Goal: Task Accomplishment & Management: Use online tool/utility

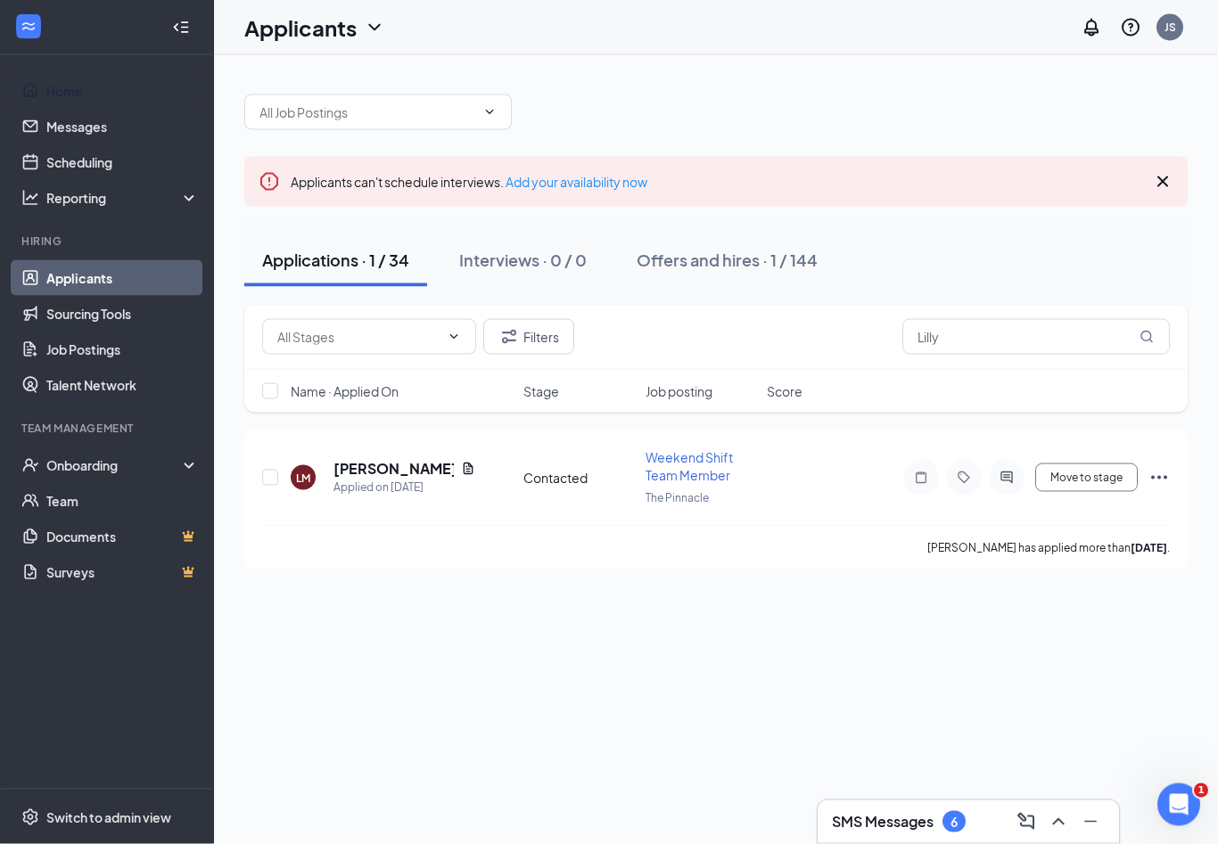
click at [107, 73] on link "Home" at bounding box center [122, 91] width 152 height 36
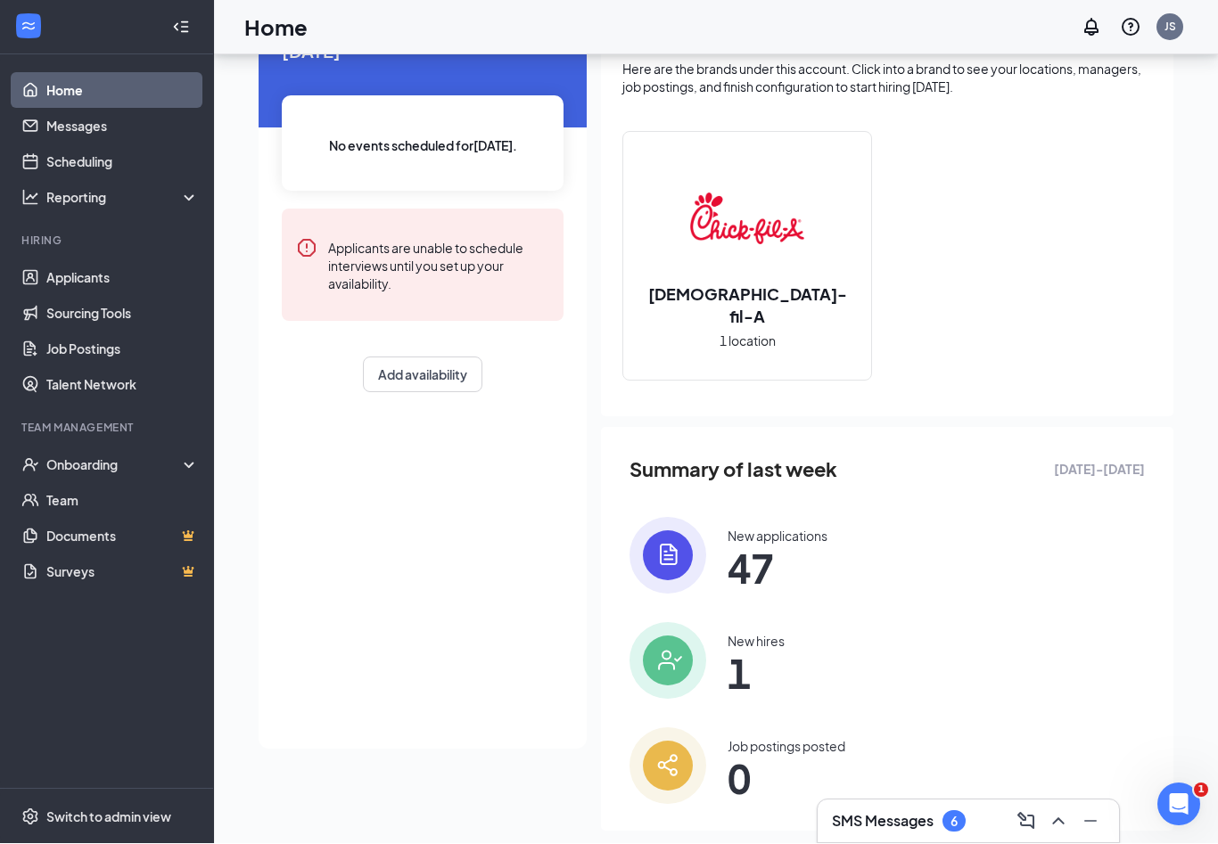
scroll to position [103, 0]
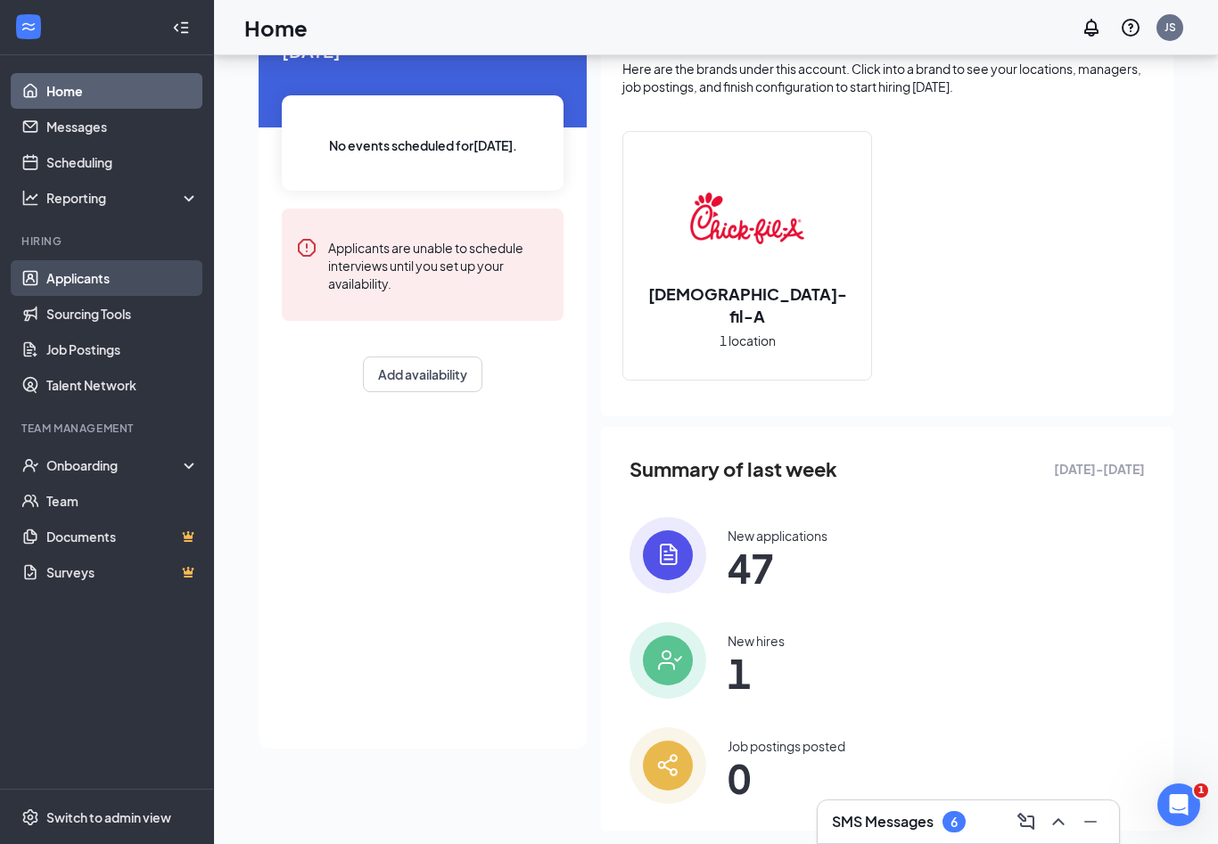
click at [100, 273] on link "Applicants" at bounding box center [122, 278] width 152 height 36
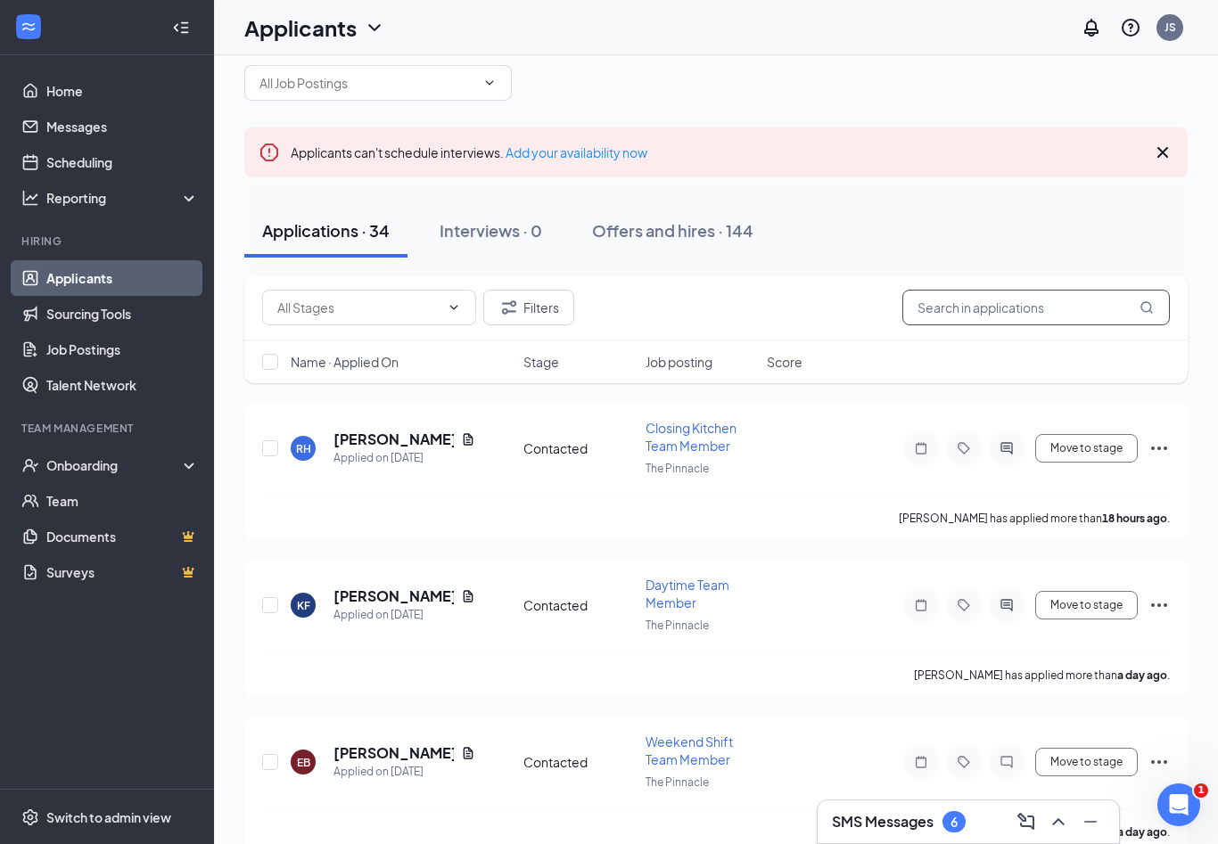
click at [1019, 314] on input "text" at bounding box center [1035, 308] width 267 height 36
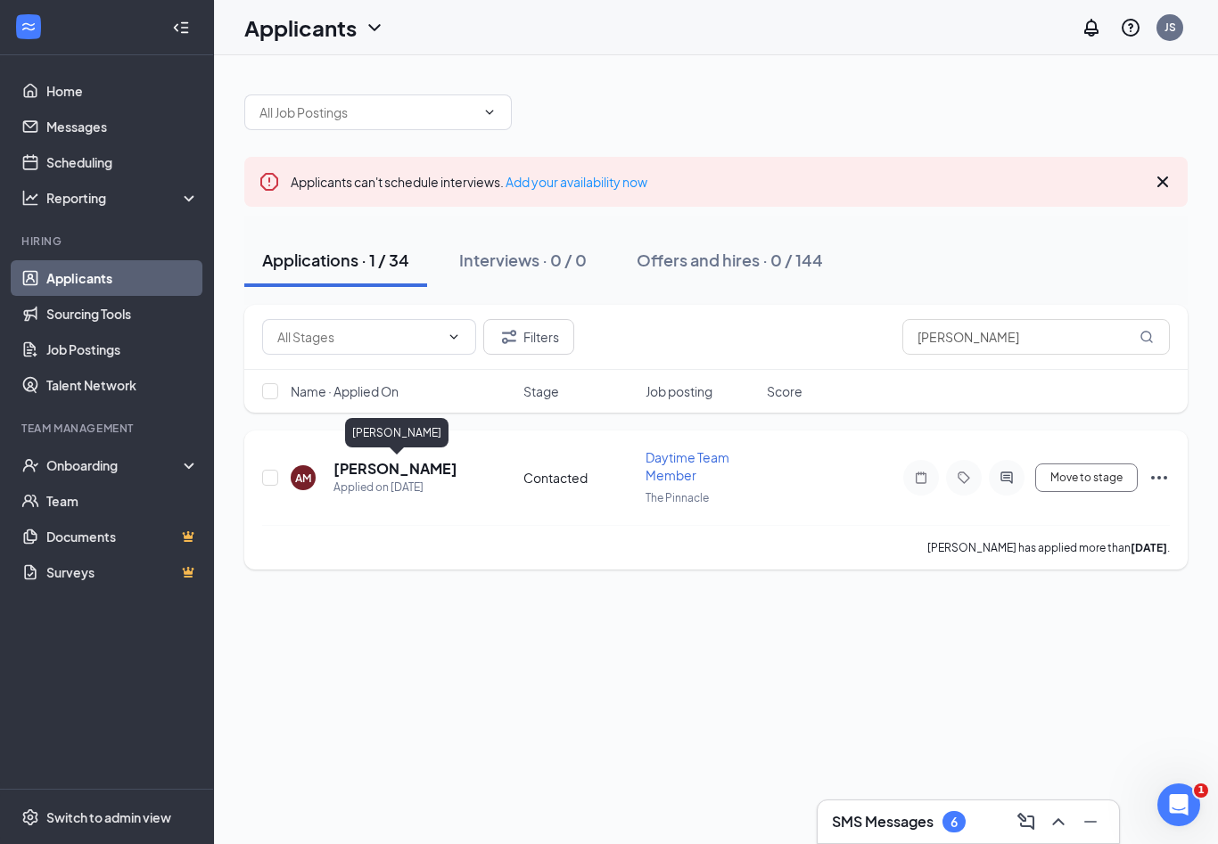
click at [398, 459] on h5 "[PERSON_NAME]" at bounding box center [395, 469] width 124 height 20
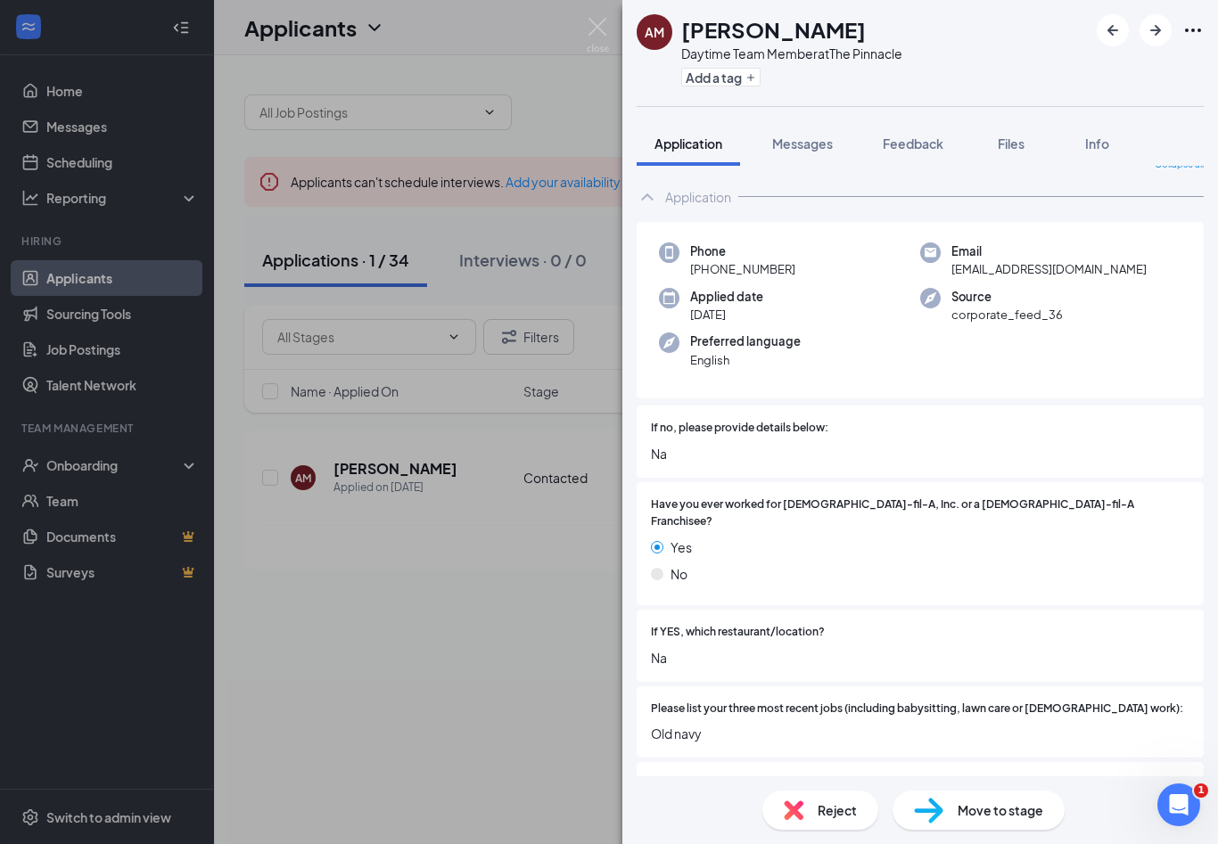
scroll to position [138, 0]
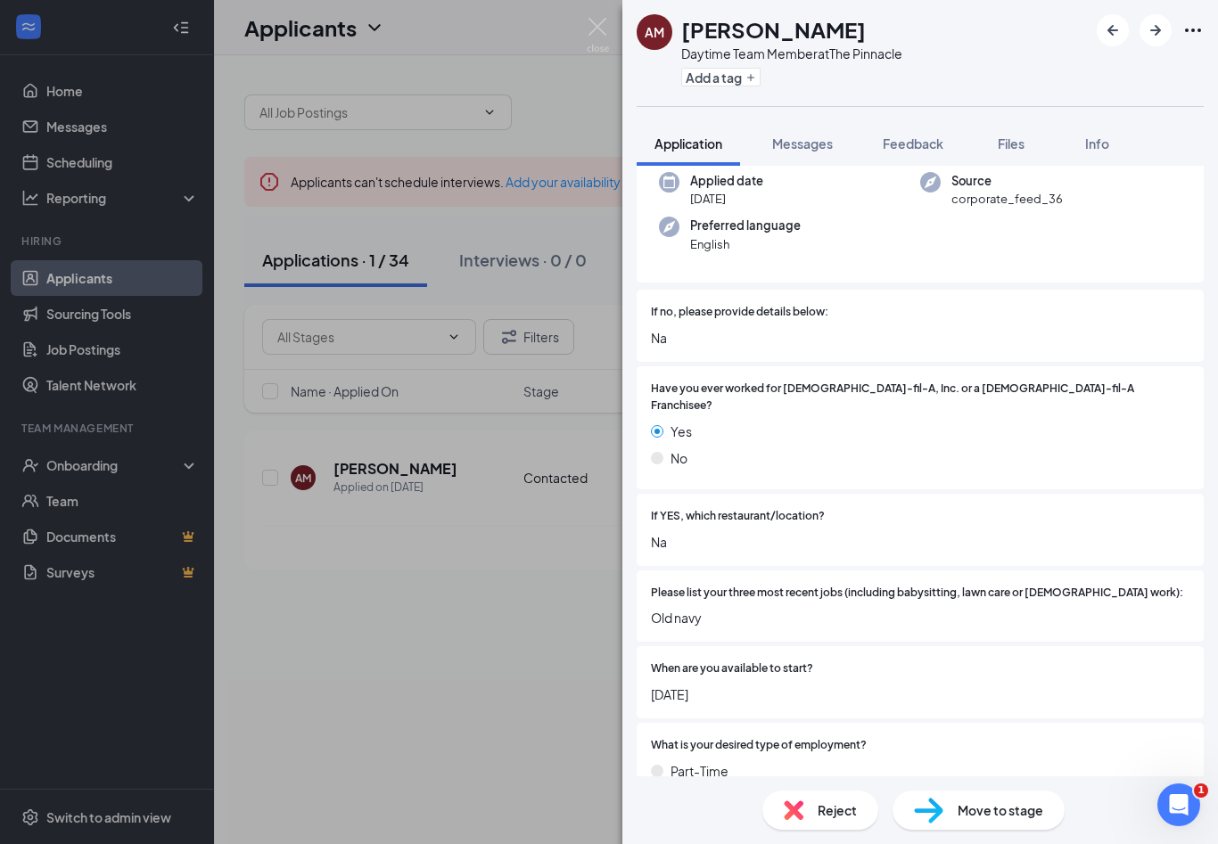
click at [616, 31] on div "AM [PERSON_NAME] Daytime Team Member at The Pinnacle Add a tag Application Mess…" at bounding box center [609, 422] width 1218 height 844
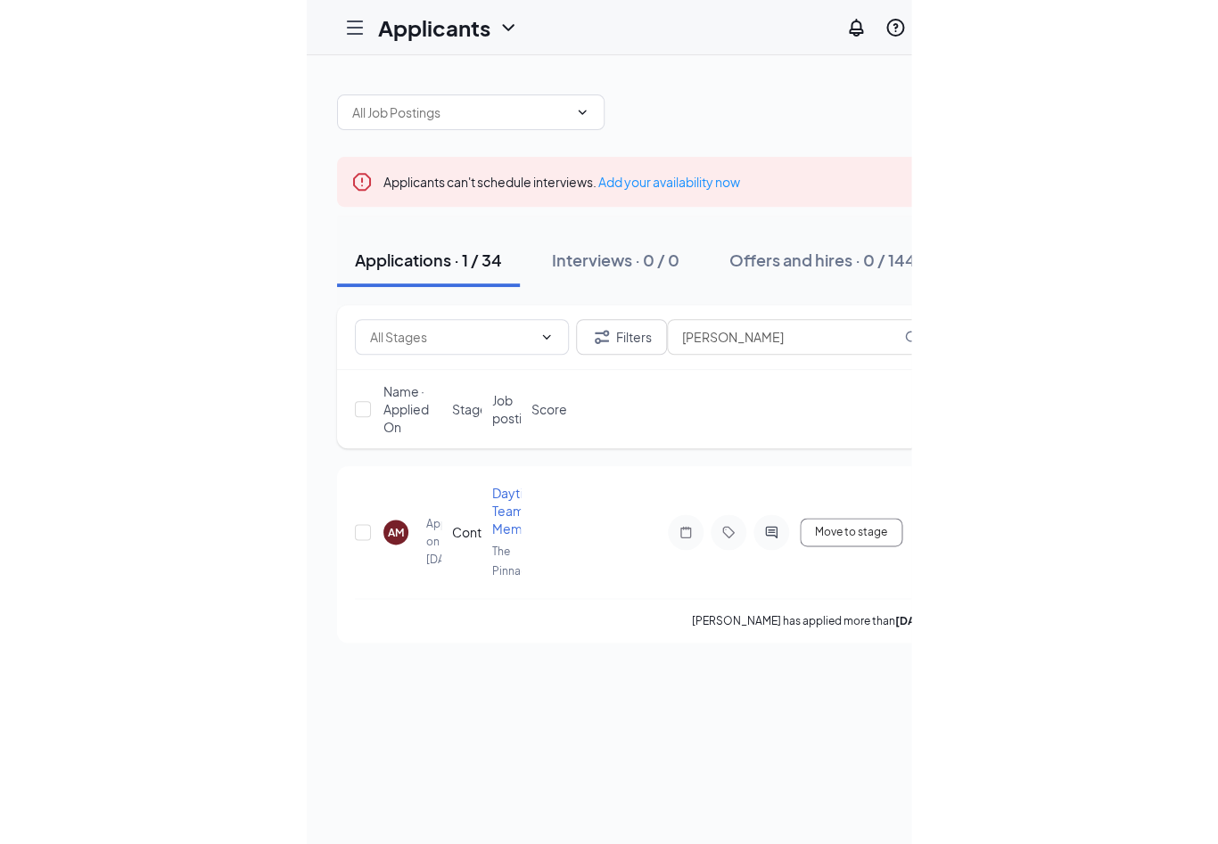
scroll to position [29, 0]
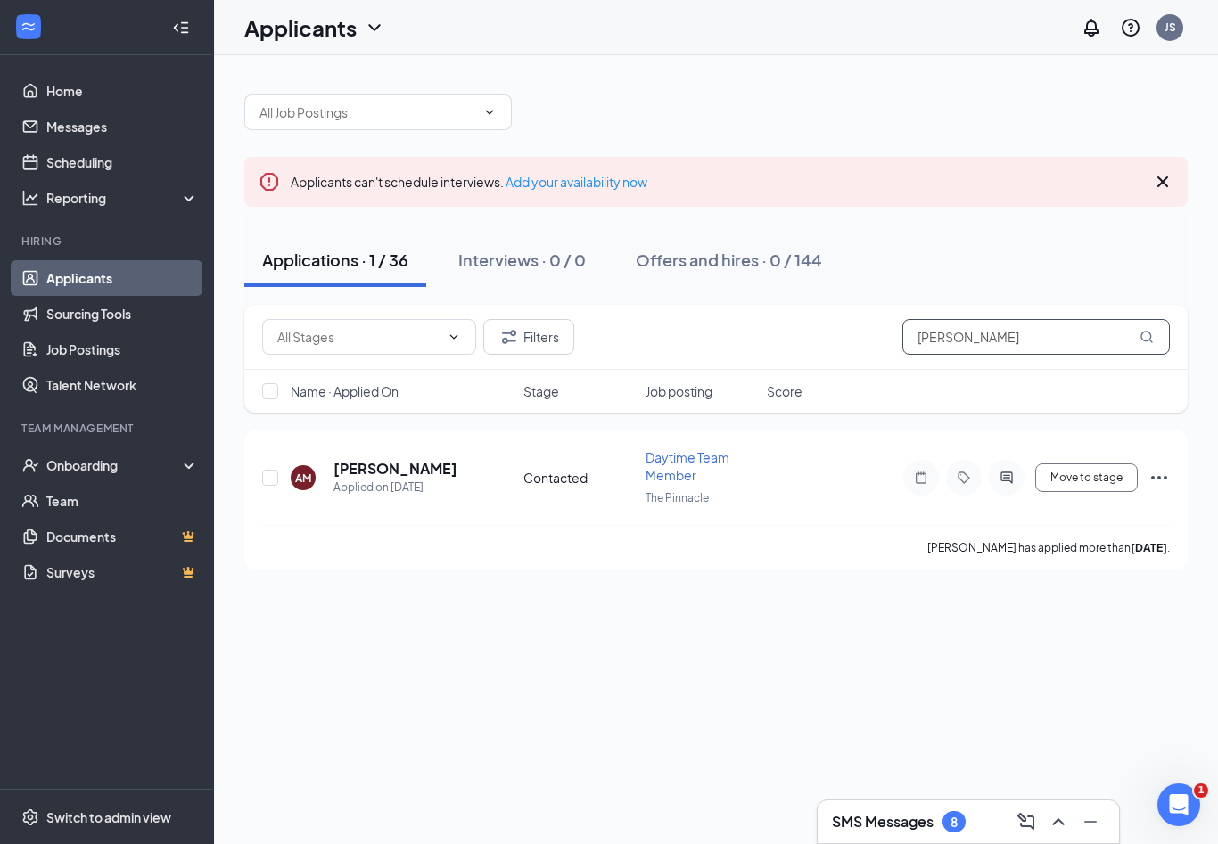
click at [1078, 319] on input "[PERSON_NAME]" at bounding box center [1035, 337] width 267 height 36
type input "A"
type input "Norah"
click at [354, 459] on h5 "[PERSON_NAME]" at bounding box center [393, 469] width 120 height 20
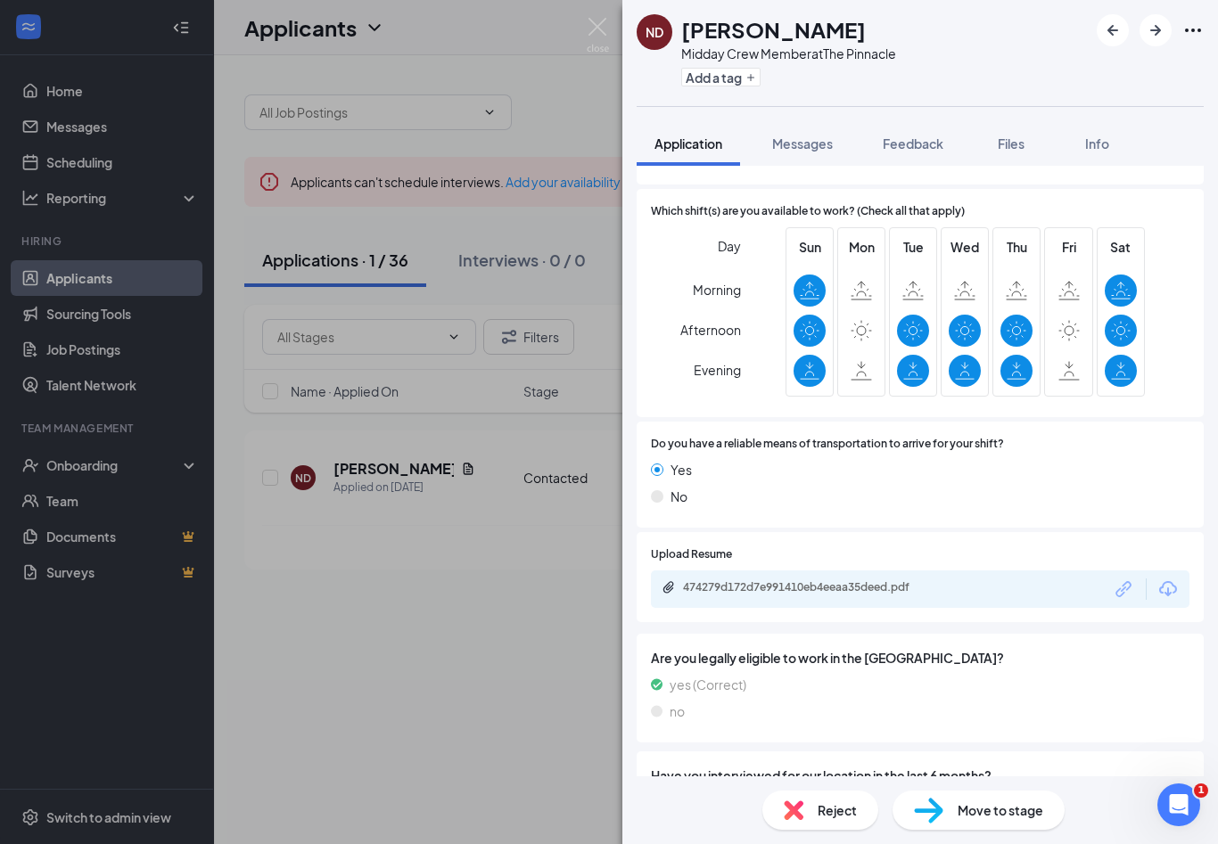
scroll to position [984, 0]
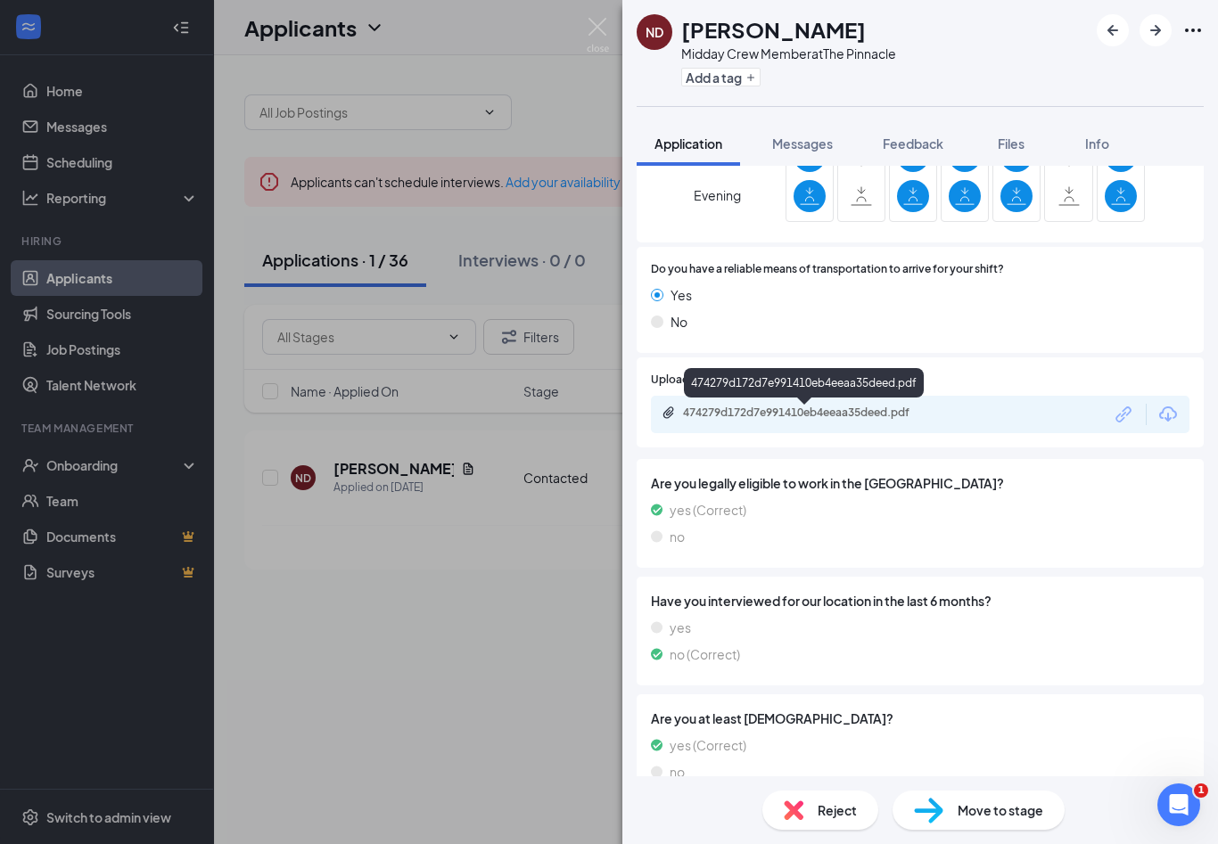
click at [836, 406] on div "474279d172d7e991410eb4eeaa35deed.pdf" at bounding box center [808, 413] width 250 height 14
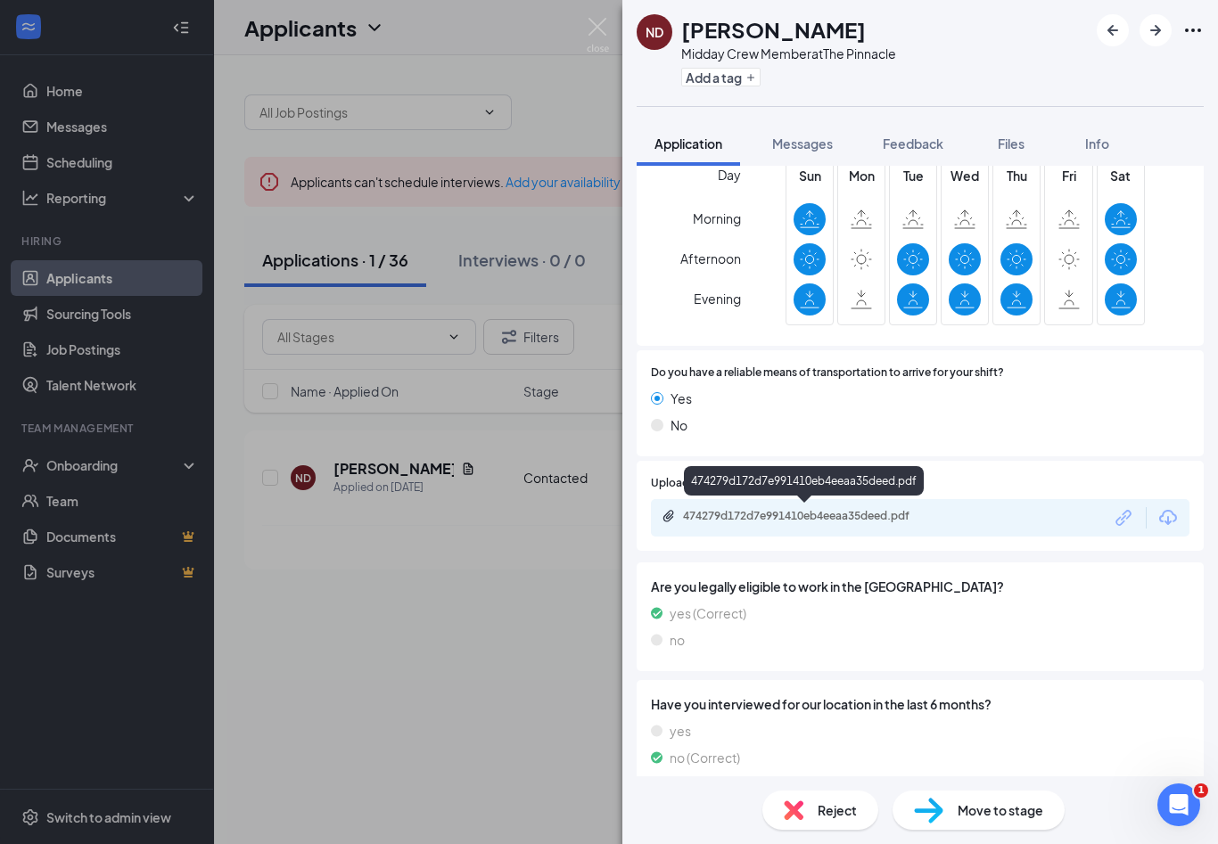
scroll to position [931, 0]
